Goal: Task Accomplishment & Management: Complete application form

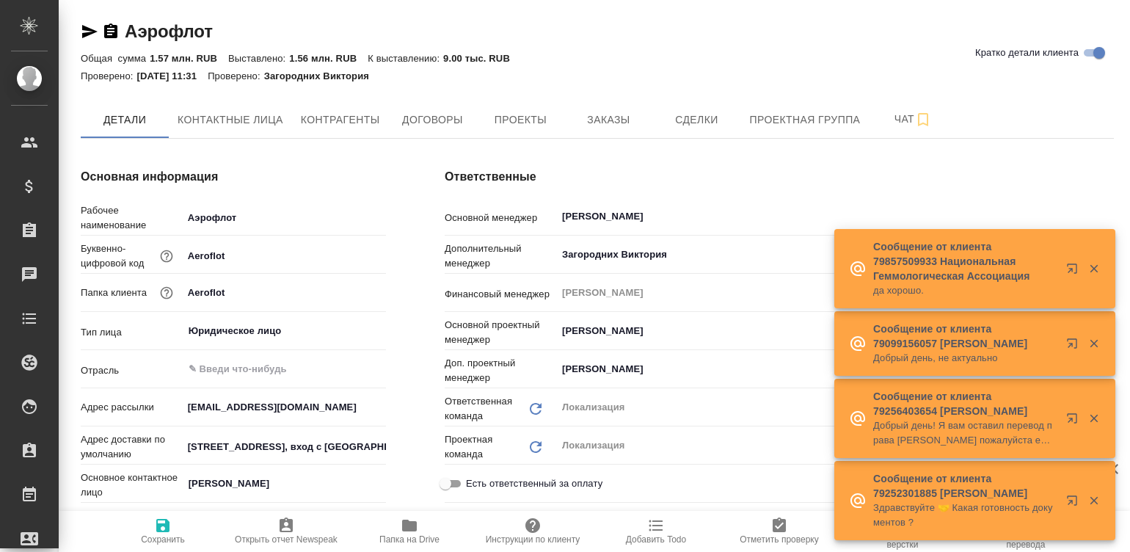
type textarea "x"
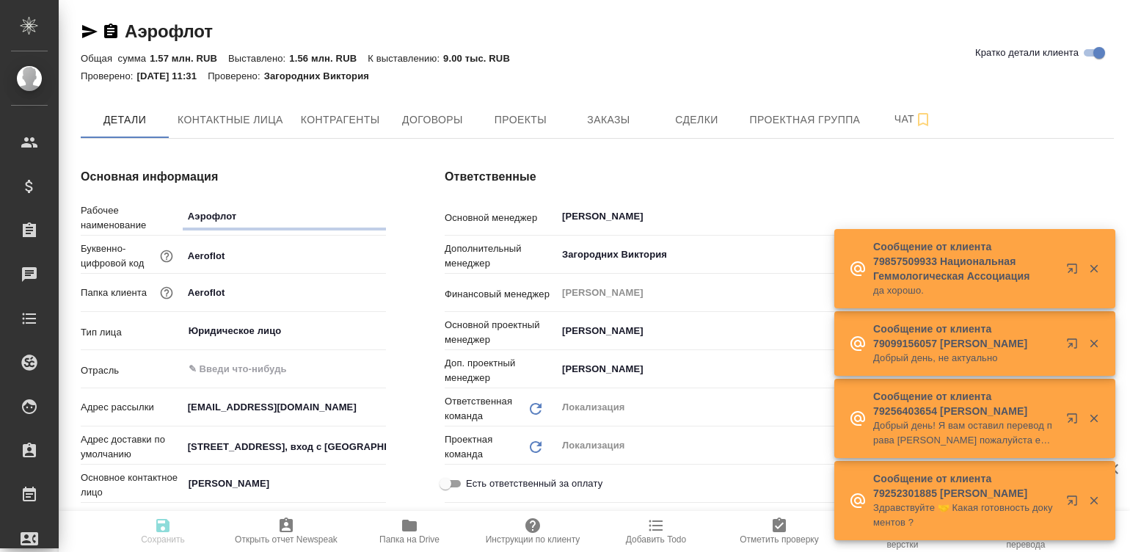
type textarea "x"
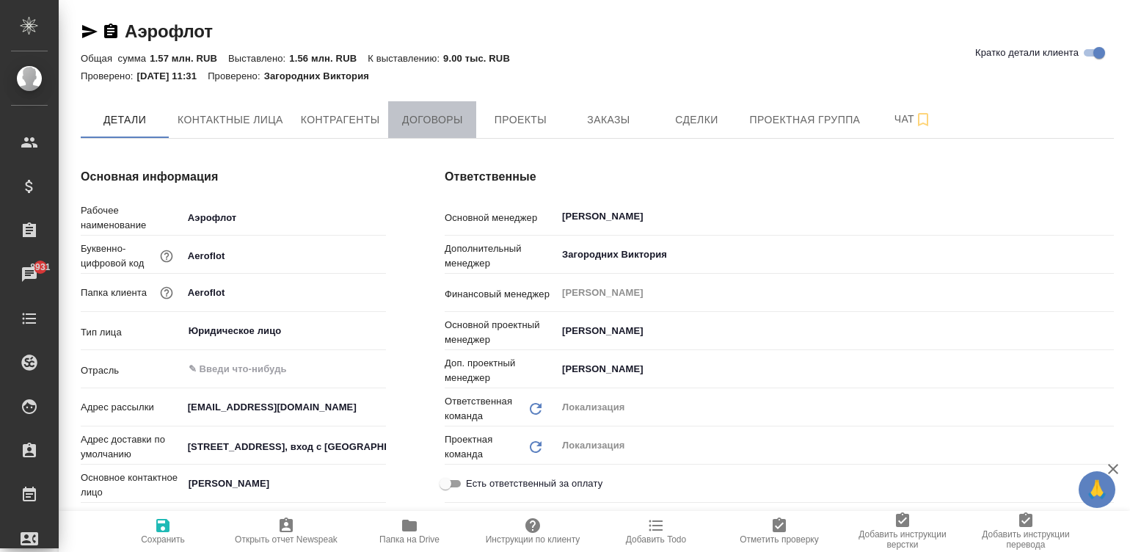
click at [426, 120] on span "Договоры" at bounding box center [432, 120] width 70 height 18
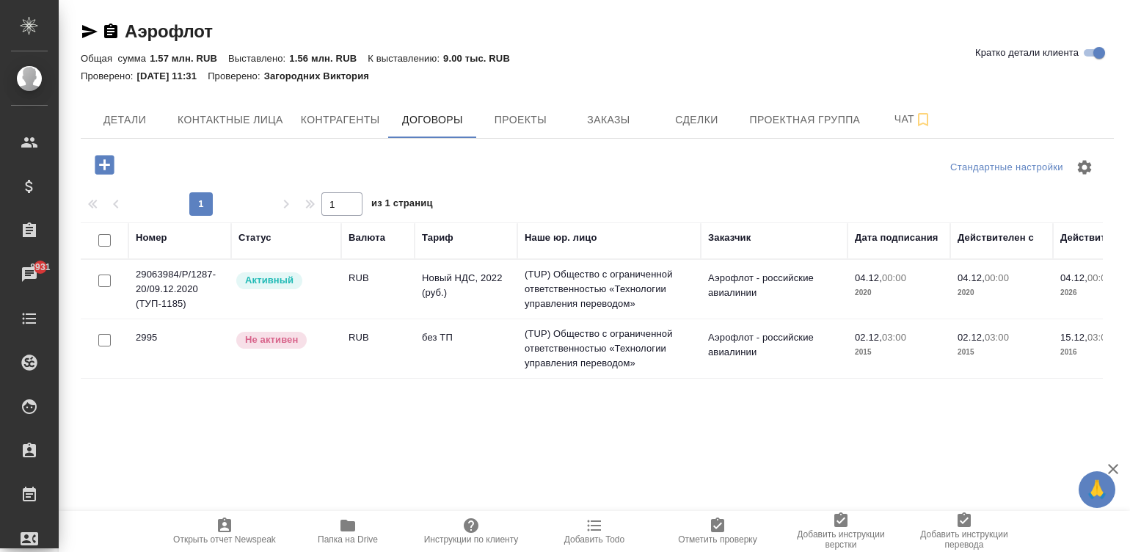
click at [492, 281] on td "Новый НДС, 2022 (руб.)" at bounding box center [466, 289] width 103 height 51
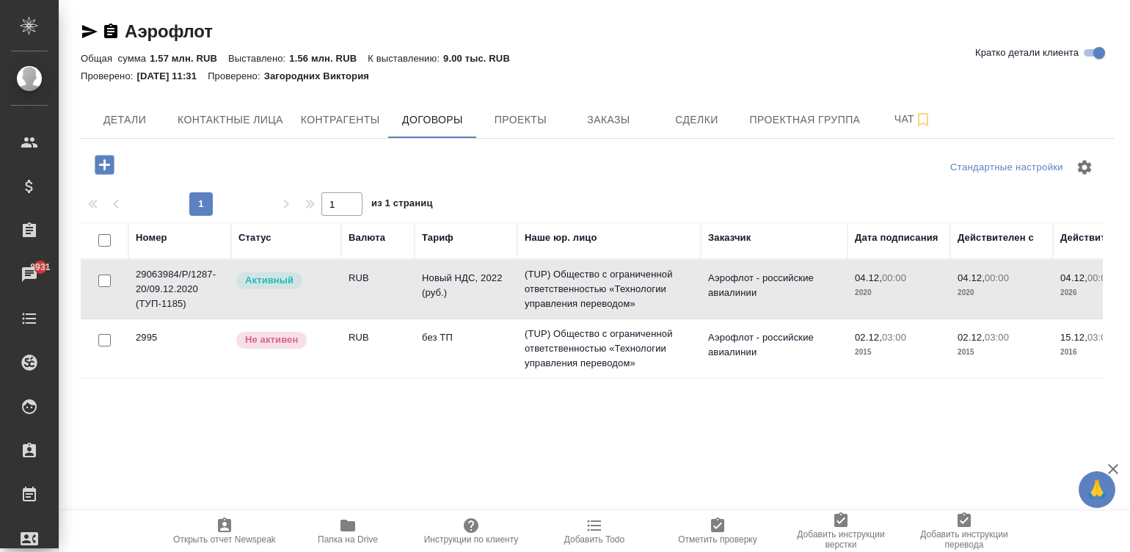
click at [492, 281] on td "Новый НДС, 2022 (руб.)" at bounding box center [466, 289] width 103 height 51
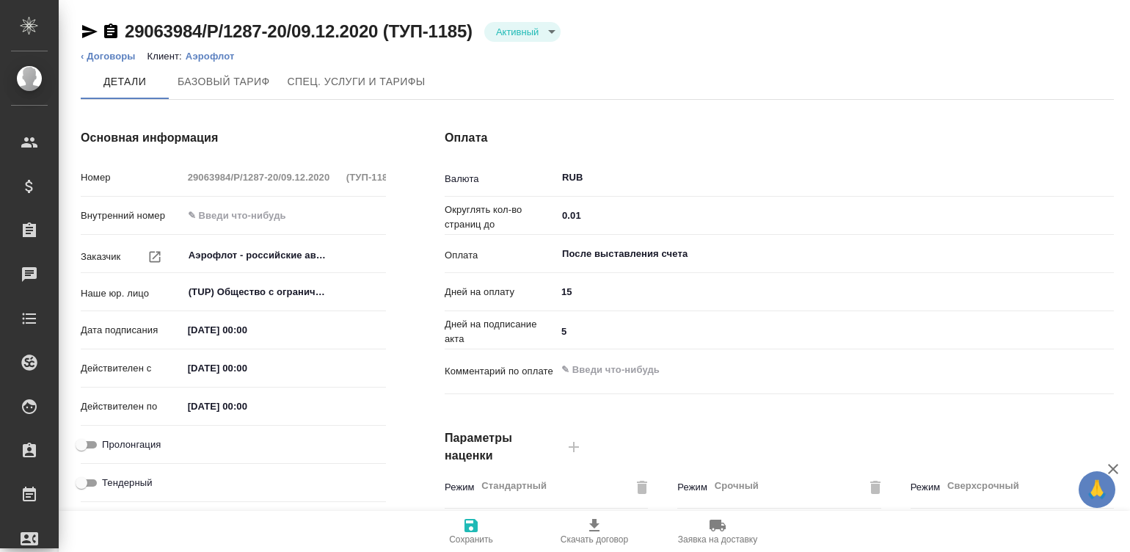
type input "29063984/Р/1287-20/09.12.2020 (ТУП-1185)"
type input "Аэрофлот - российские авиалинии"
type input "(TUP) Общество с ограниченной ответственностью «Технологии управления переводом»"
type input "[DATE] 00:00"
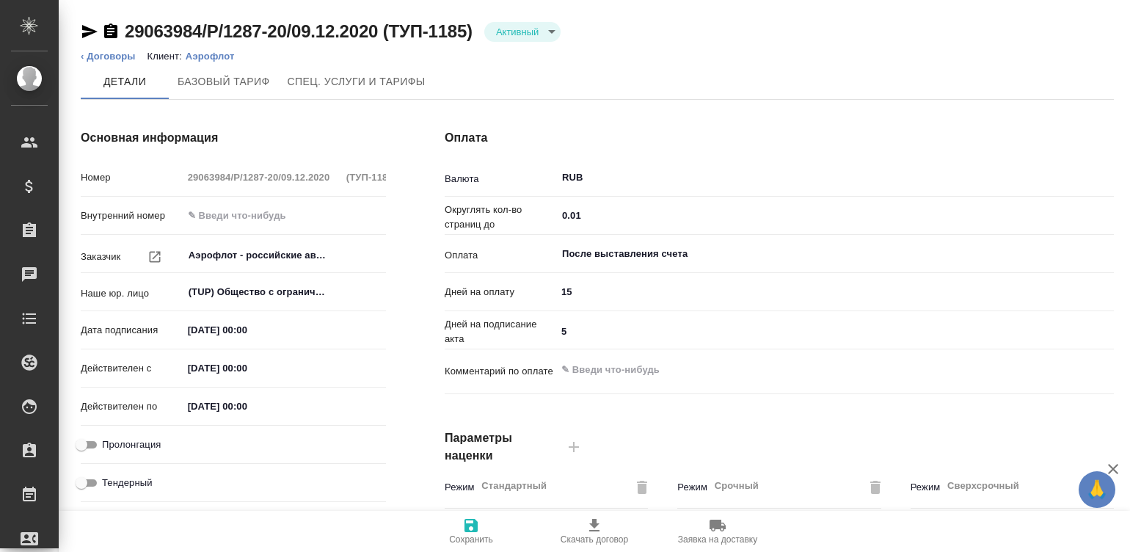
type input "[DATE] 00:00"
type input "RUB"
type input "0.01"
type input "После выставления счета"
type input "15"
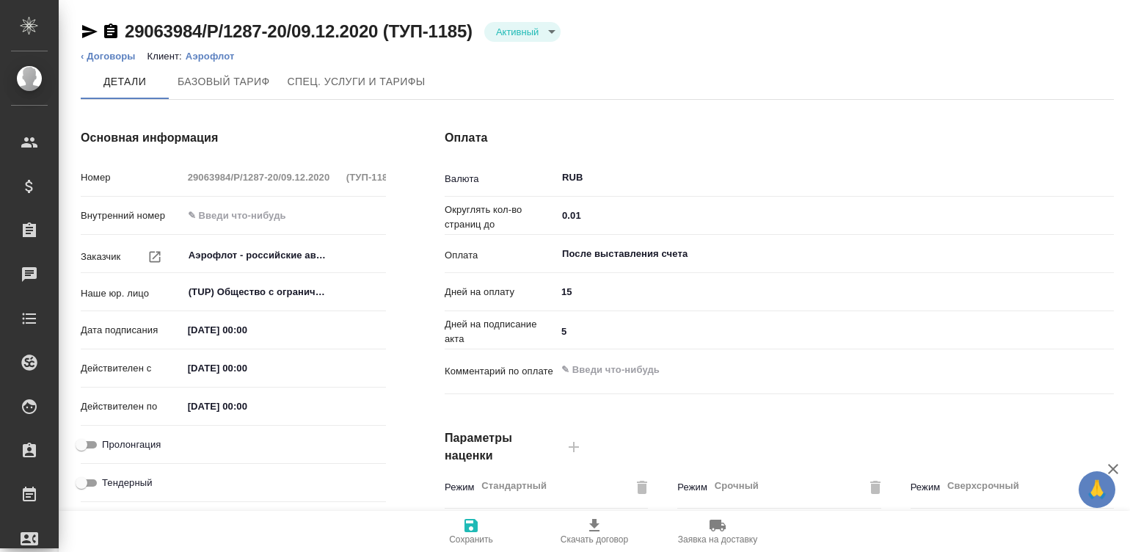
type input "5"
type textarea "x"
type input "russian2"
type input "basic"
type input "manual"
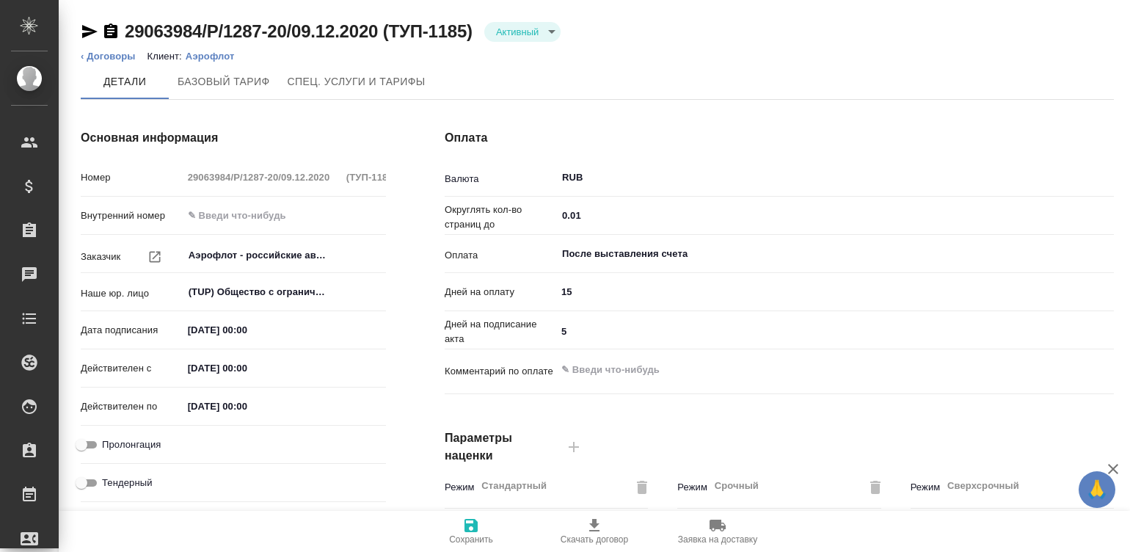
type input "client"
type input "Новый НДС, 2022 (руб.)"
type input "Аэрофлот 0-30-70-100"
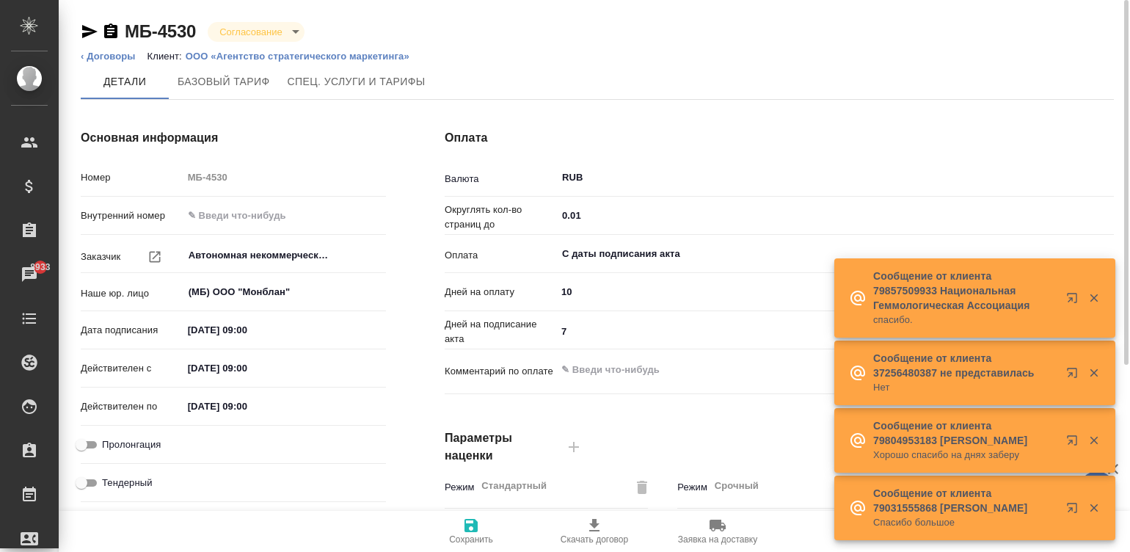
click at [860, 78] on div "Детали Базовый тариф Спец. услуги и тарифы" at bounding box center [597, 81] width 1033 height 35
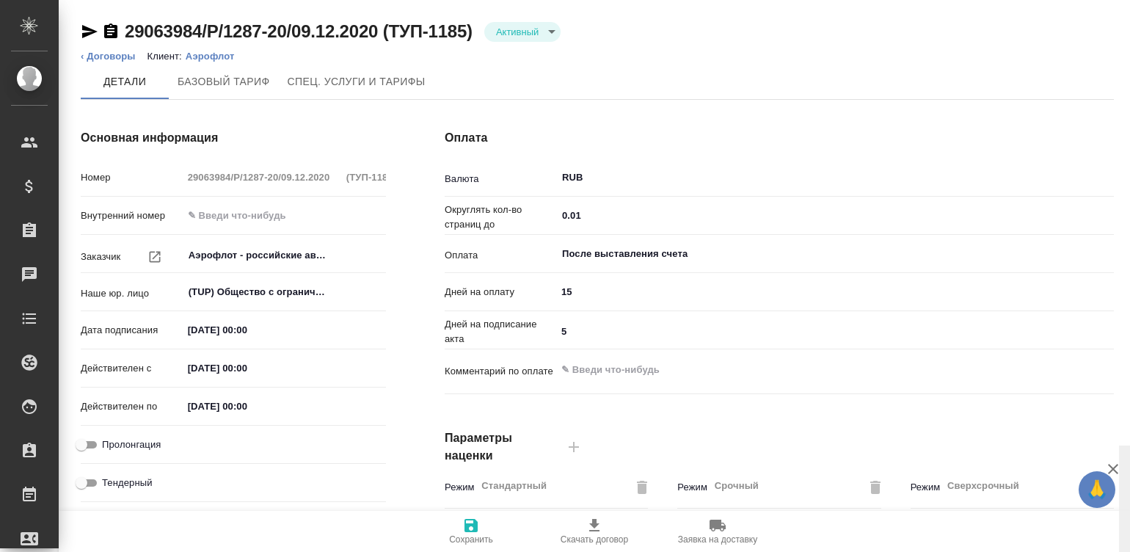
scroll to position [446, 0]
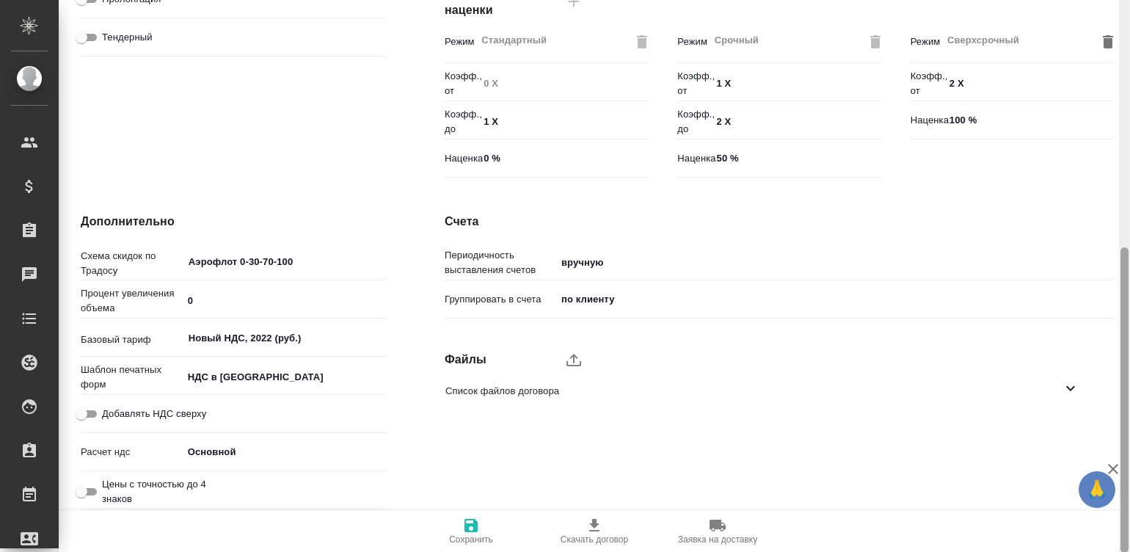
click at [1125, 426] on div at bounding box center [1124, 276] width 11 height 553
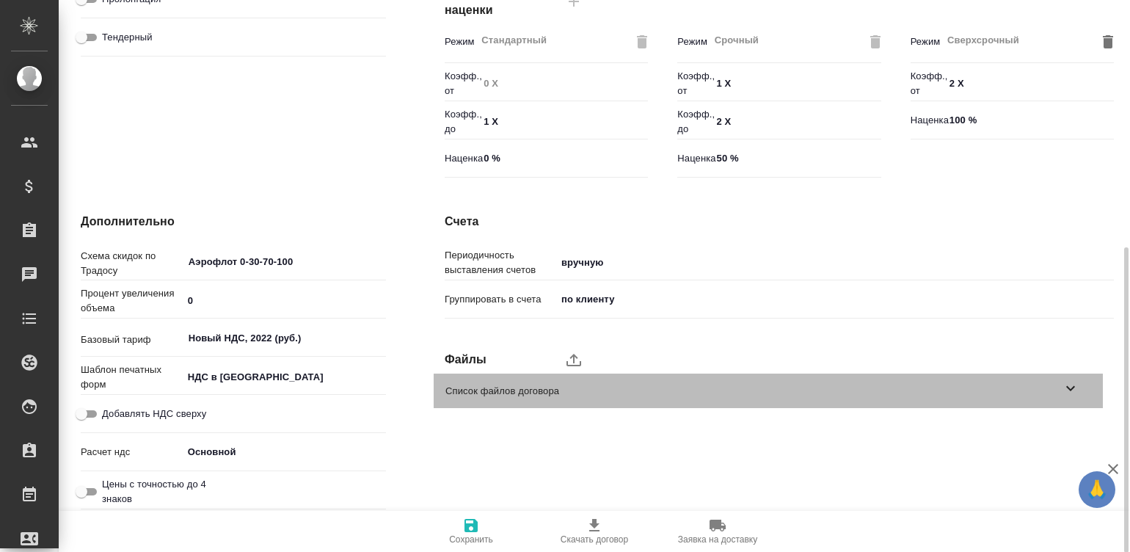
click at [1050, 388] on span "Список файлов договора" at bounding box center [754, 391] width 617 height 15
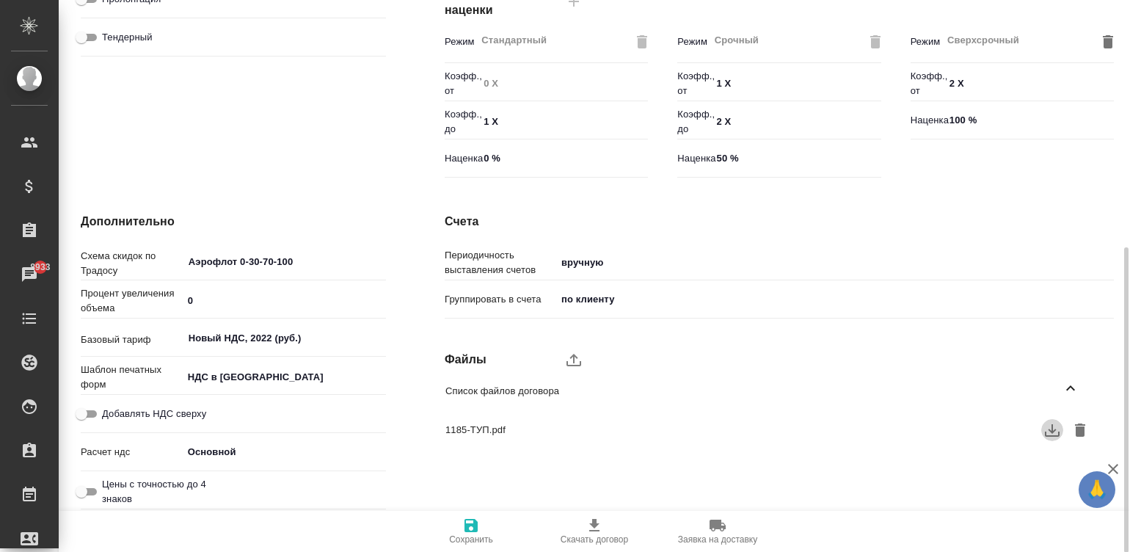
click at [1042, 428] on button "button" at bounding box center [1053, 430] width 22 height 22
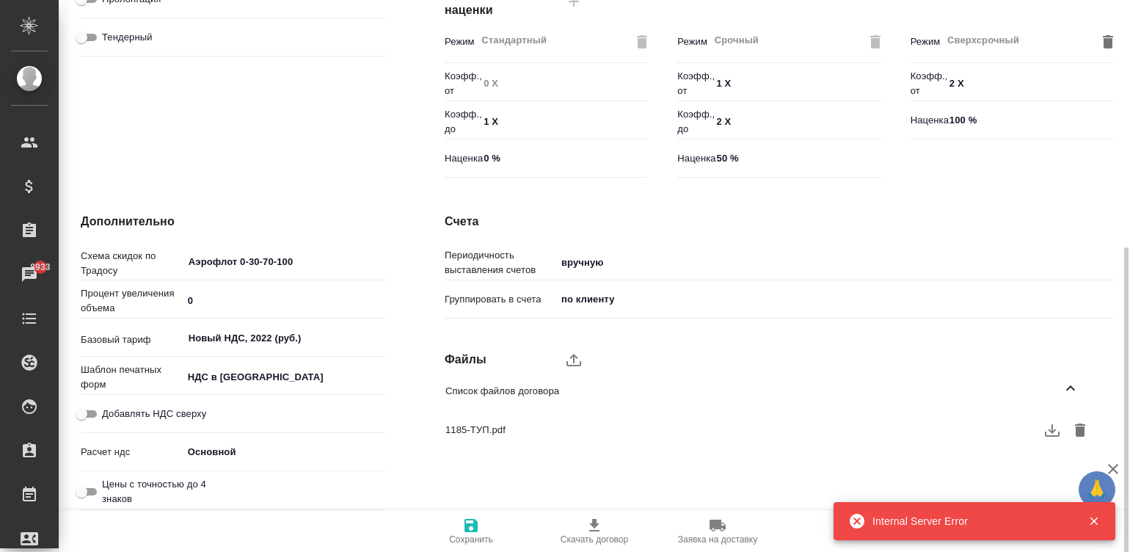
click at [1042, 428] on button "button" at bounding box center [1053, 430] width 22 height 22
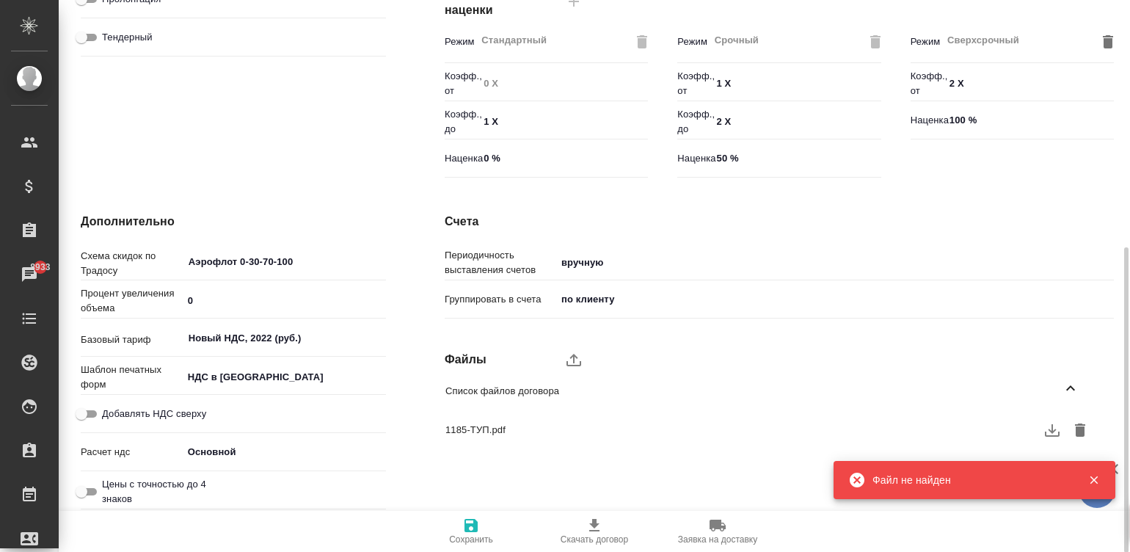
click at [515, 433] on span "1185-ТУП.pdf" at bounding box center [757, 430] width 622 height 15
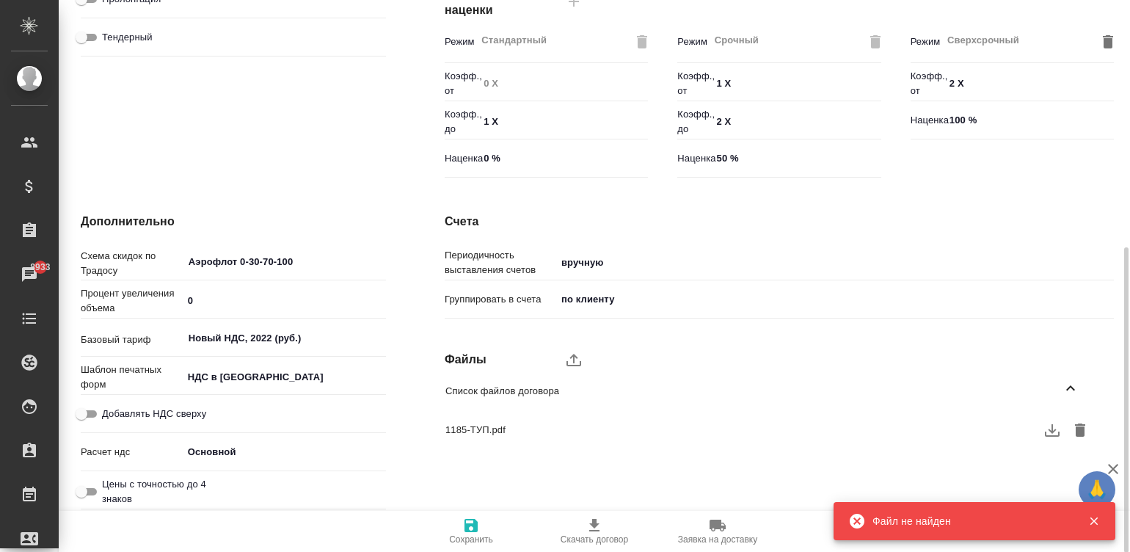
click at [515, 433] on span "1185-ТУП.pdf" at bounding box center [757, 430] width 622 height 15
click at [1053, 435] on icon "button" at bounding box center [1053, 430] width 18 height 18
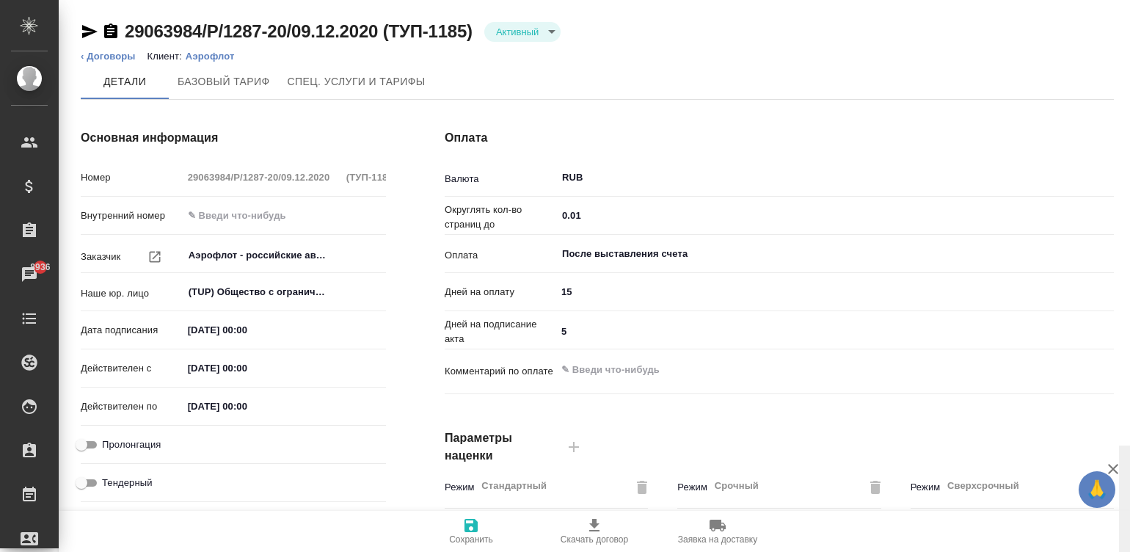
scroll to position [446, 0]
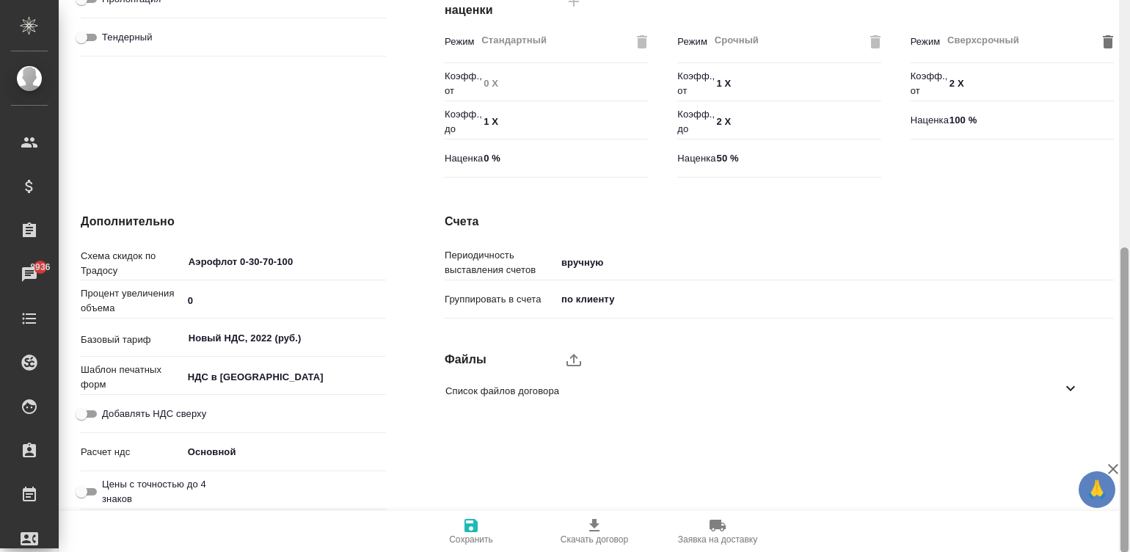
click at [1123, 413] on div at bounding box center [1124, 276] width 11 height 553
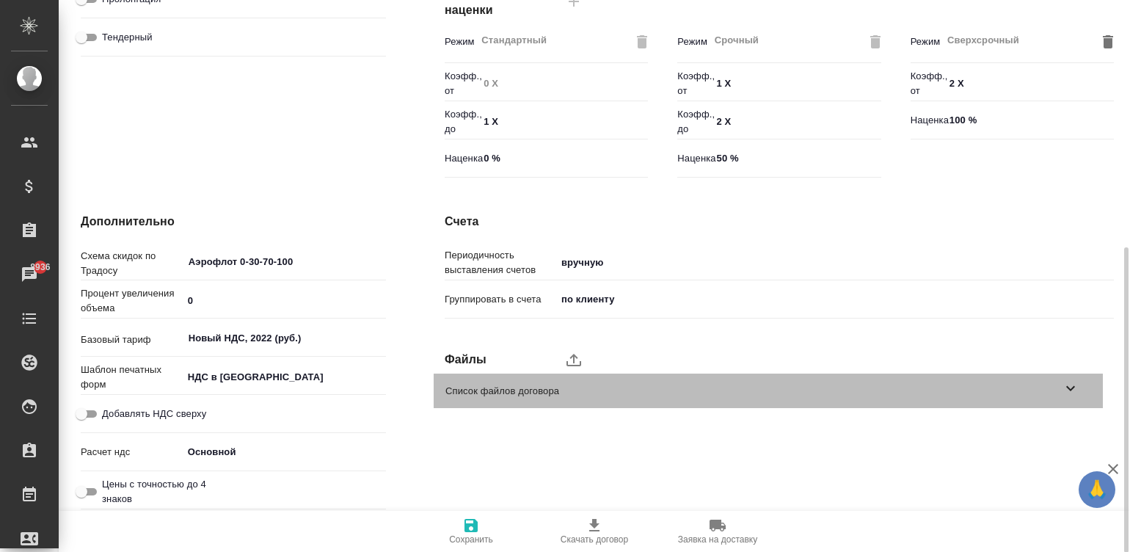
click at [1053, 382] on div "Список файлов договора" at bounding box center [768, 391] width 669 height 34
click at [924, 393] on span "Список файлов договора" at bounding box center [754, 391] width 617 height 15
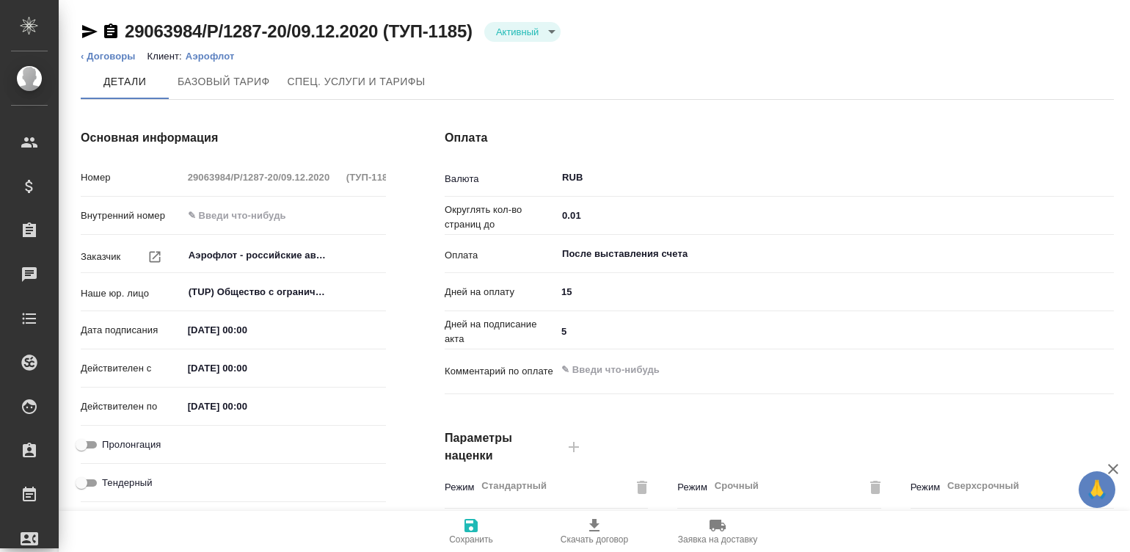
type input "Новый НДС, 2022 (руб.)"
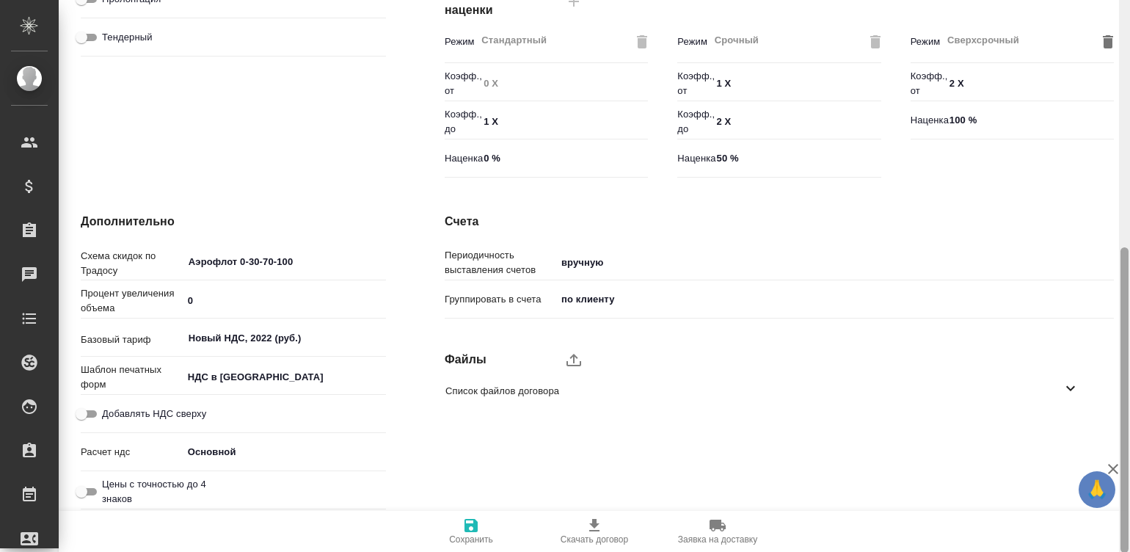
click at [1124, 429] on div at bounding box center [1124, 276] width 11 height 553
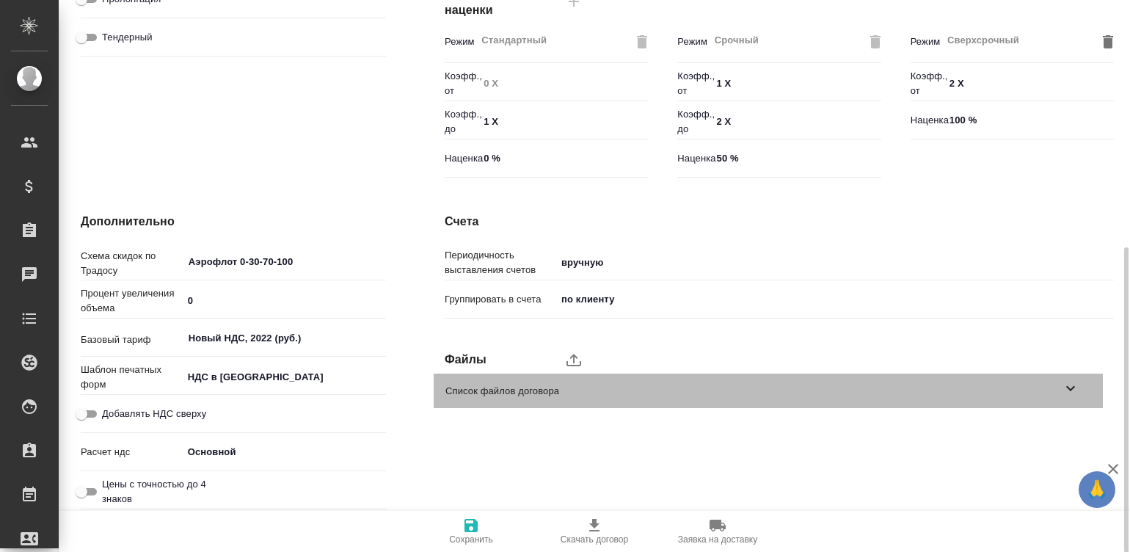
click at [1061, 399] on div "Список файлов договора" at bounding box center [768, 391] width 669 height 34
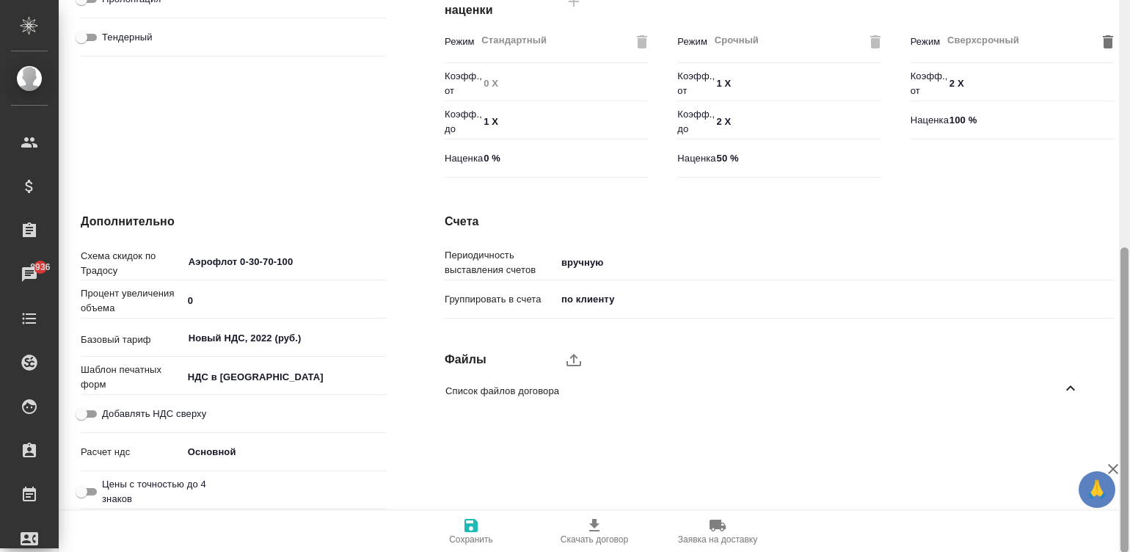
scroll to position [0, 0]
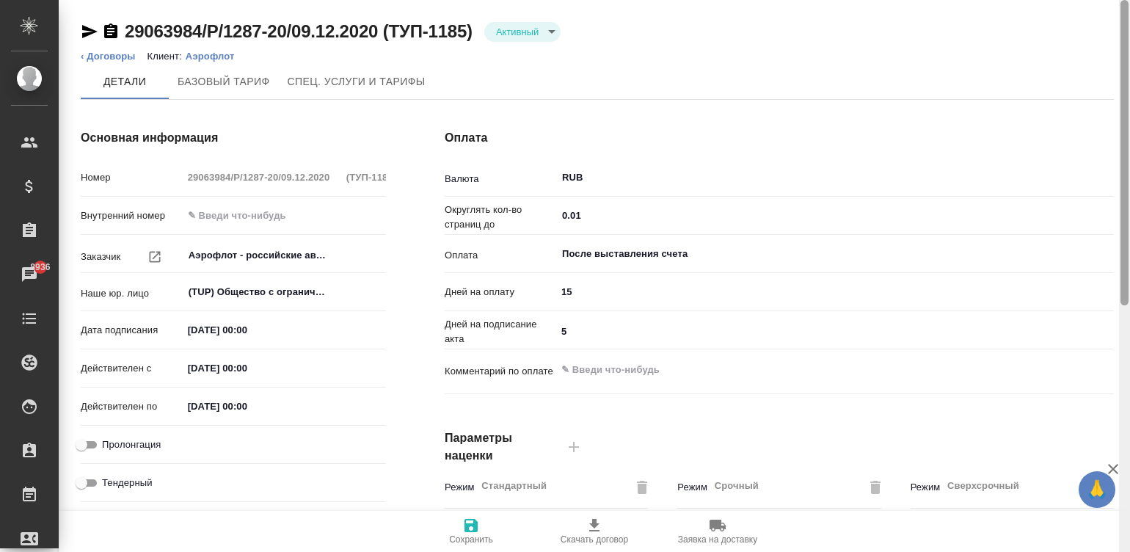
click at [1119, 17] on div at bounding box center [1124, 276] width 11 height 553
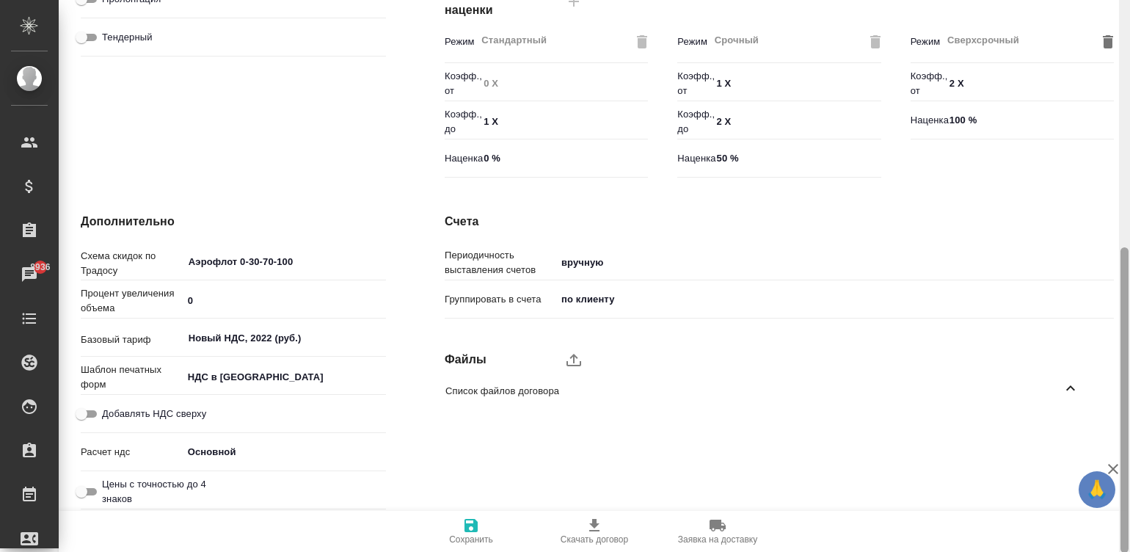
click at [1119, 17] on div at bounding box center [1124, 276] width 11 height 553
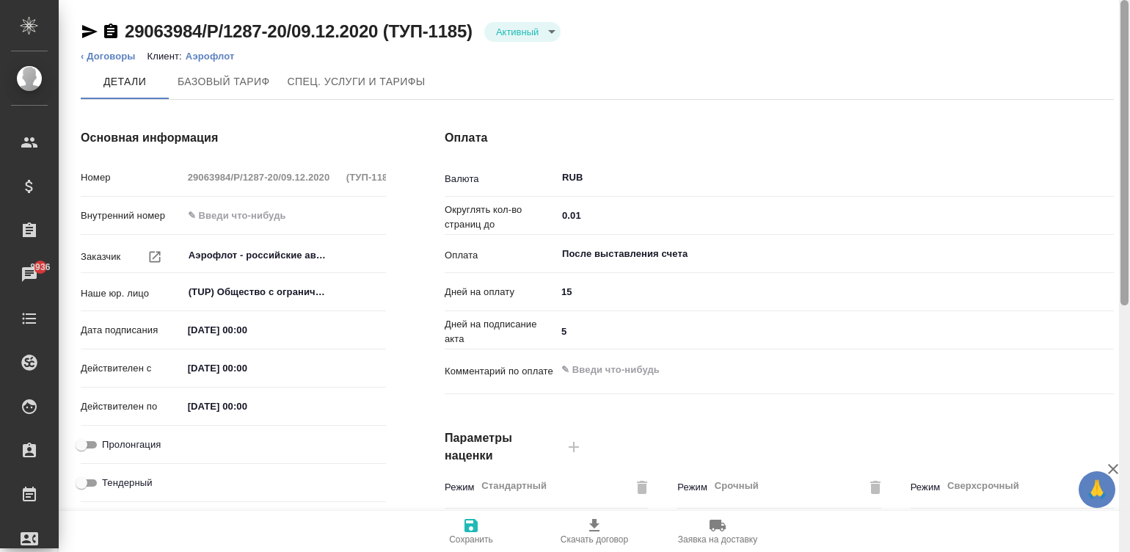
click at [1124, 16] on div at bounding box center [1124, 276] width 11 height 553
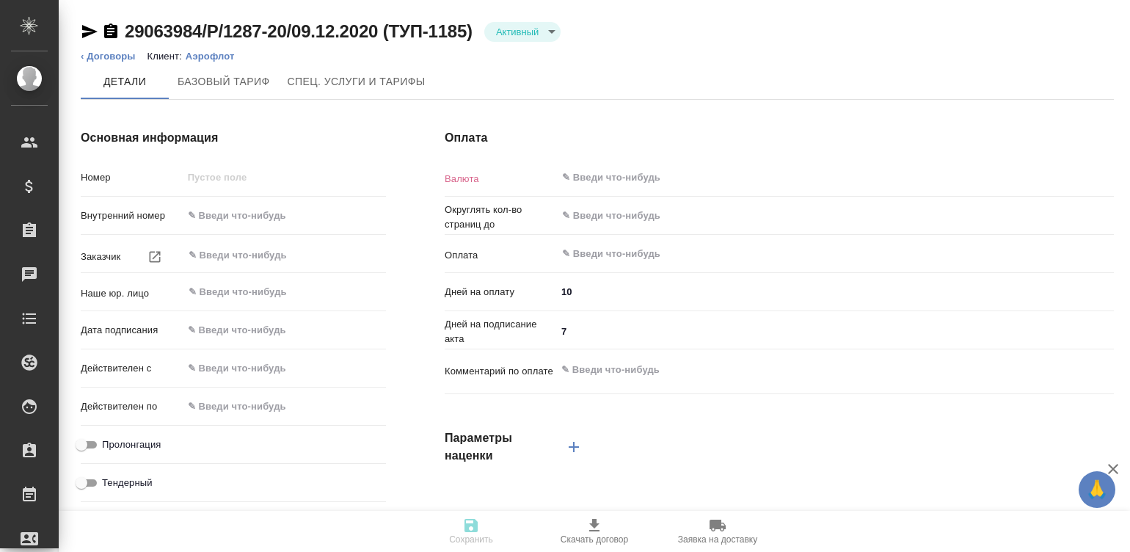
type input "29063984/Р/1287-20/09.12.2020 (ТУП-1185)"
type input "Аэрофлот - российские авиалинии"
type input "(TUP) Общество с ограниченной ответственностью «Технологии управления переводом»"
type input "[DATE] 00:00"
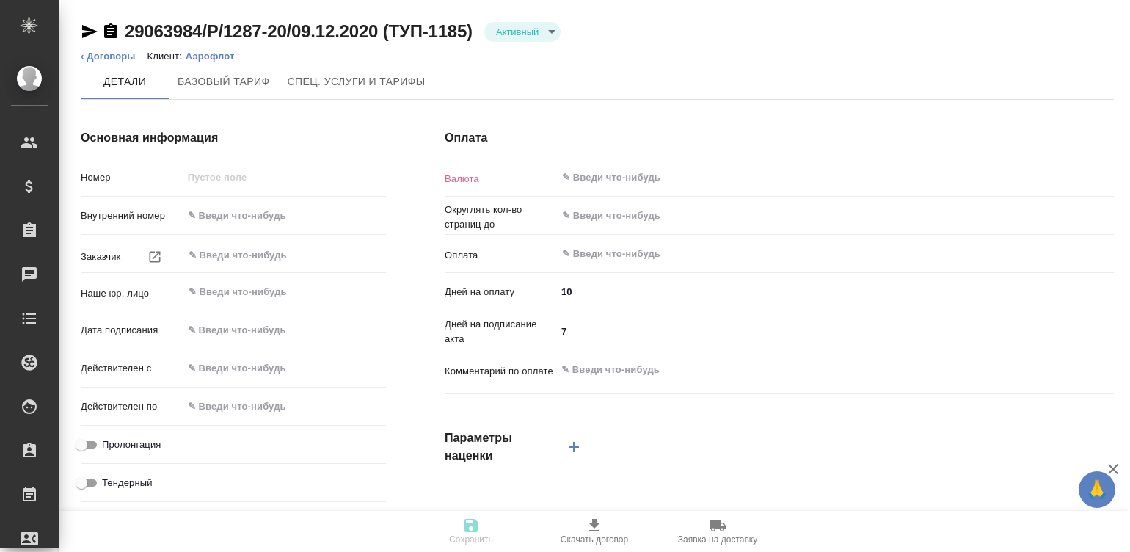
type input "[DATE] 00:00"
type input "RUB"
type input "0.01"
type input "После выставления счета"
type input "15"
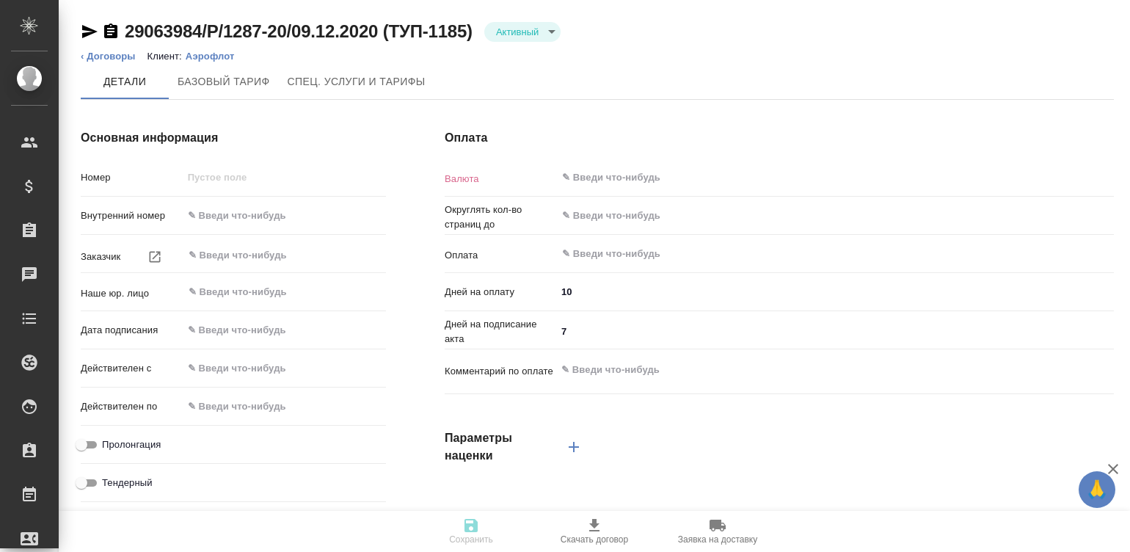
type input "5"
type textarea "x"
type input "Аэрофлот 0-30-70-100"
type input "russian2"
type input "basic"
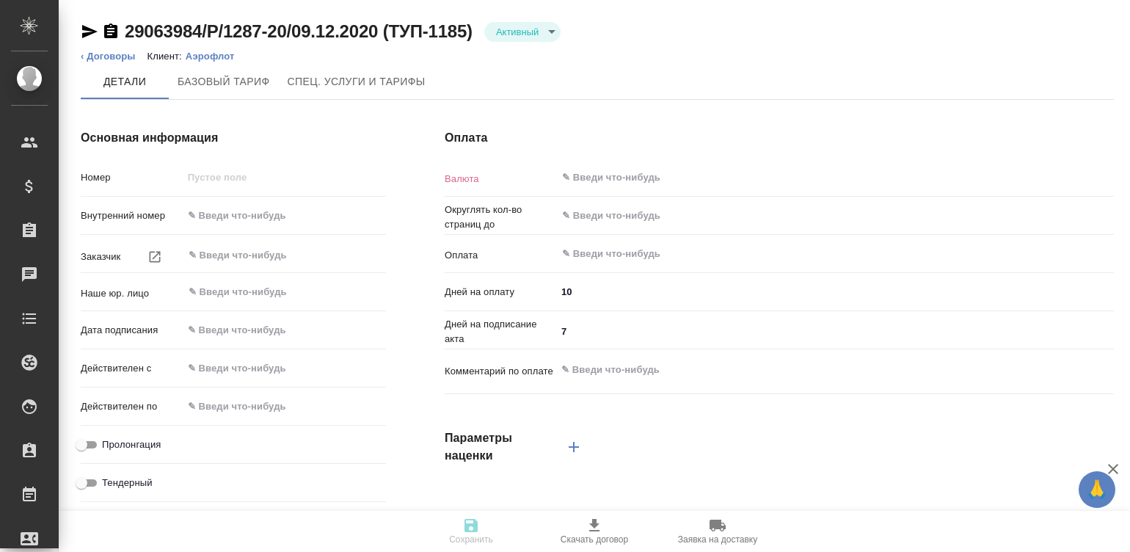
type input "manual"
type input "client"
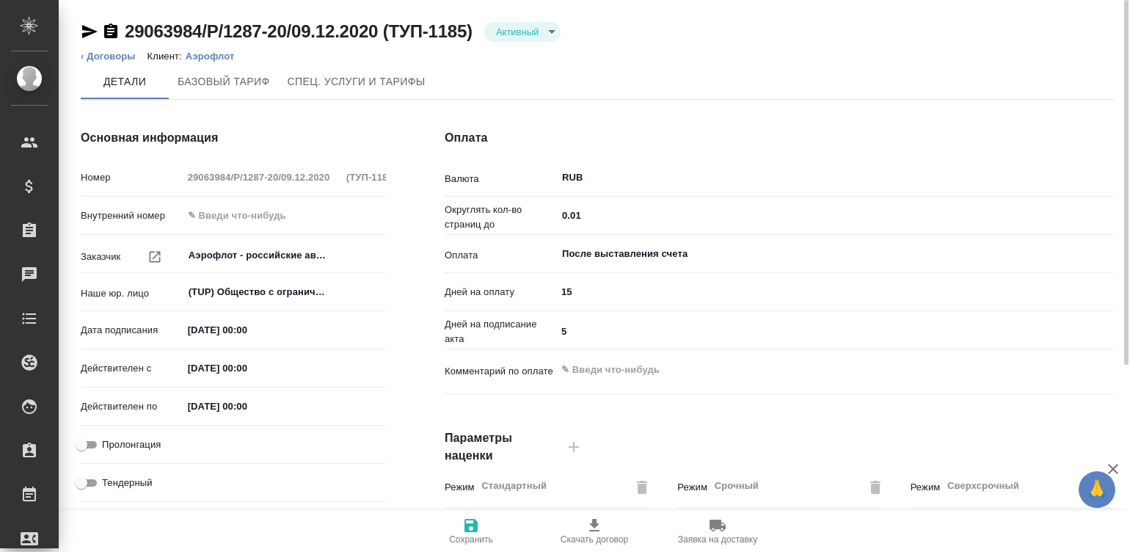
type input "Новый НДС, 2022 (руб.)"
type textarea "x"
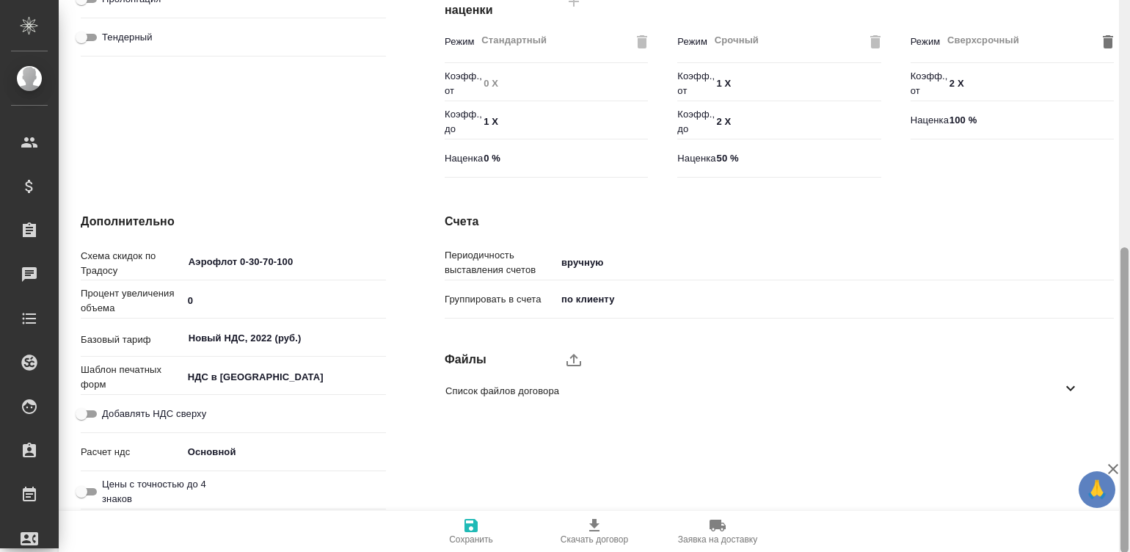
click at [1124, 432] on div at bounding box center [1124, 276] width 11 height 553
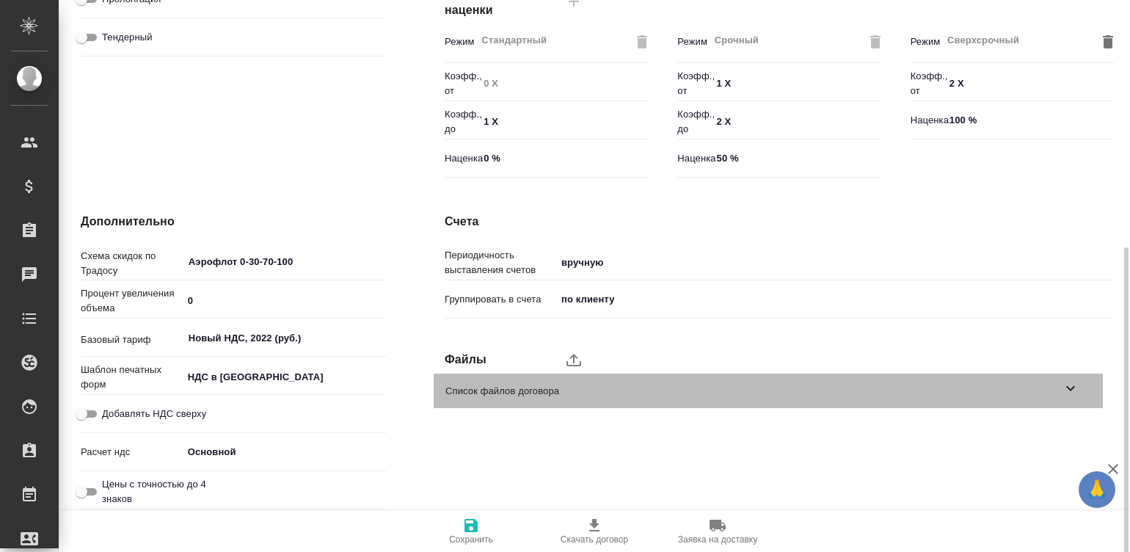
click at [1053, 392] on span "Список файлов договора" at bounding box center [754, 391] width 617 height 15
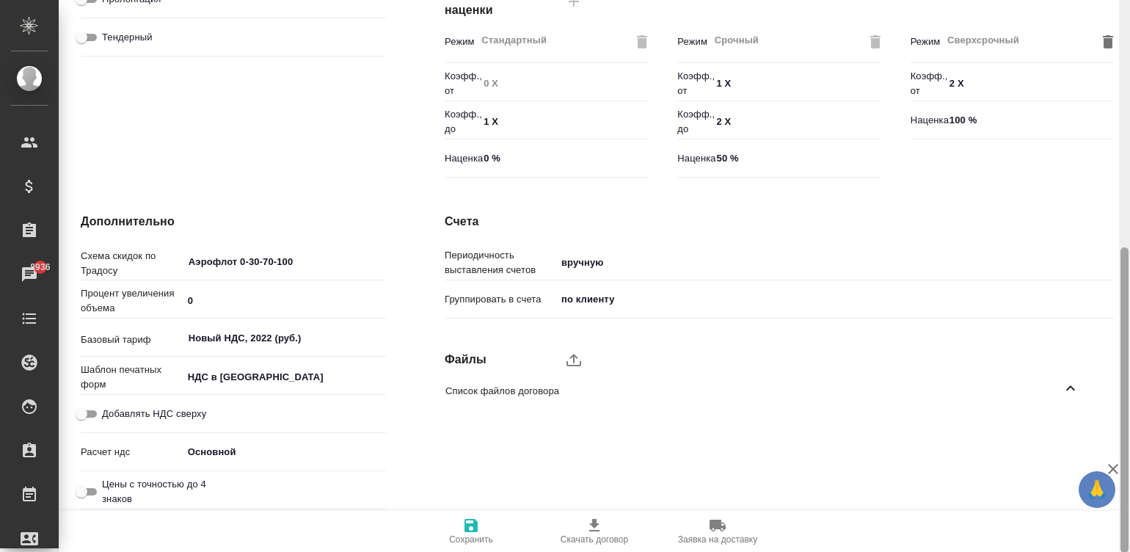
scroll to position [0, 0]
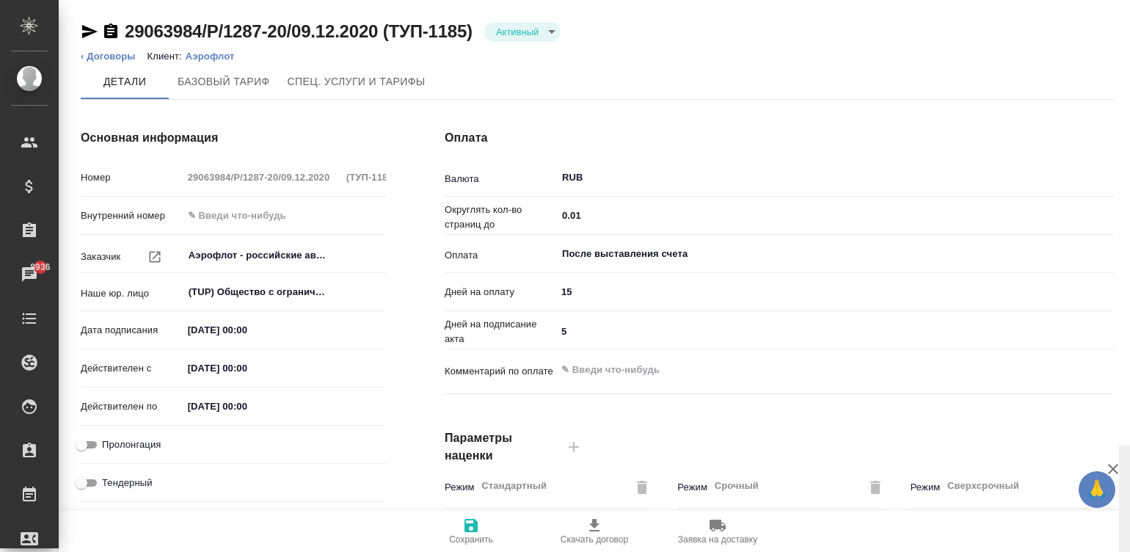
click at [107, 32] on icon "button" at bounding box center [111, 32] width 18 height 18
